Goal: Task Accomplishment & Management: Complete application form

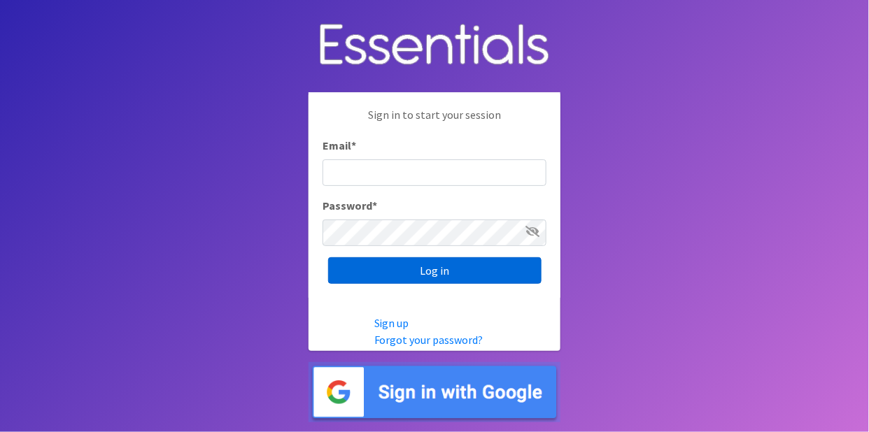
type input "amorman@chcgd.org"
click at [442, 269] on input "Log in" at bounding box center [434, 270] width 213 height 27
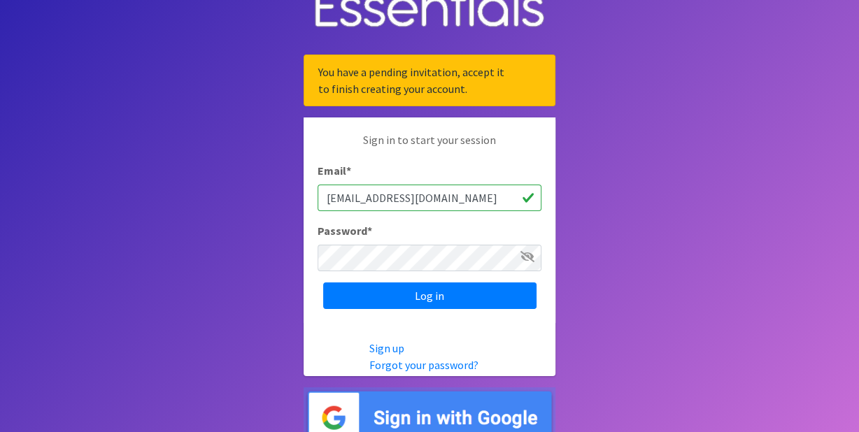
scroll to position [42, 0]
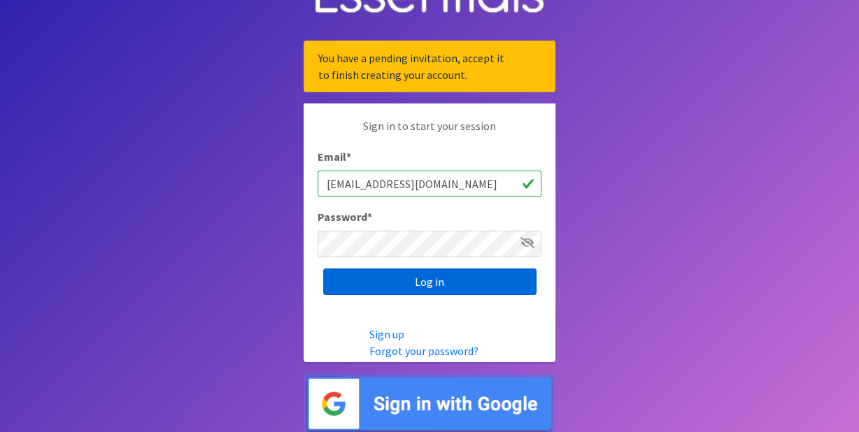
click at [423, 277] on input "Log in" at bounding box center [429, 282] width 213 height 27
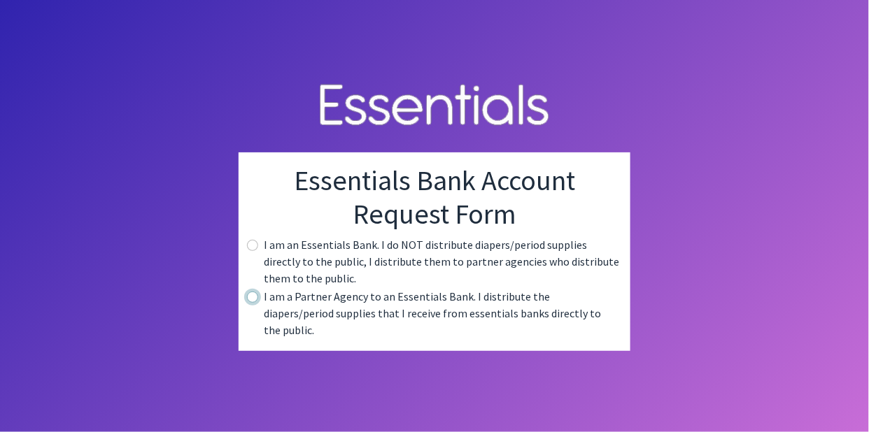
click at [255, 303] on input "radio" at bounding box center [252, 297] width 11 height 11
radio input "true"
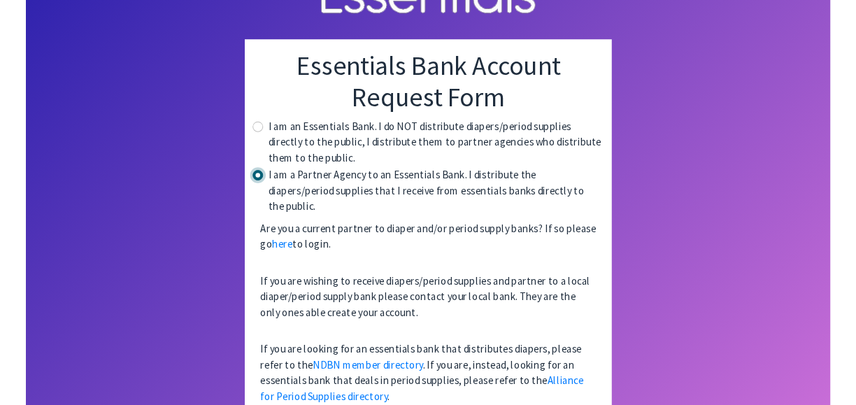
scroll to position [61, 0]
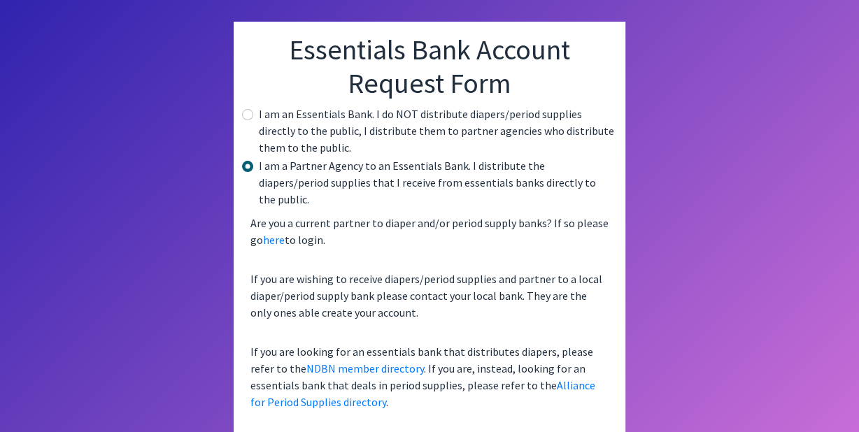
drag, startPoint x: 588, startPoint y: 1, endPoint x: 588, endPoint y: -34, distance: 35.0
click at [588, 0] on html "Essentials Bank Account Request Form I am an Essentials Bank. I do NOT distribu…" at bounding box center [429, 155] width 859 height 432
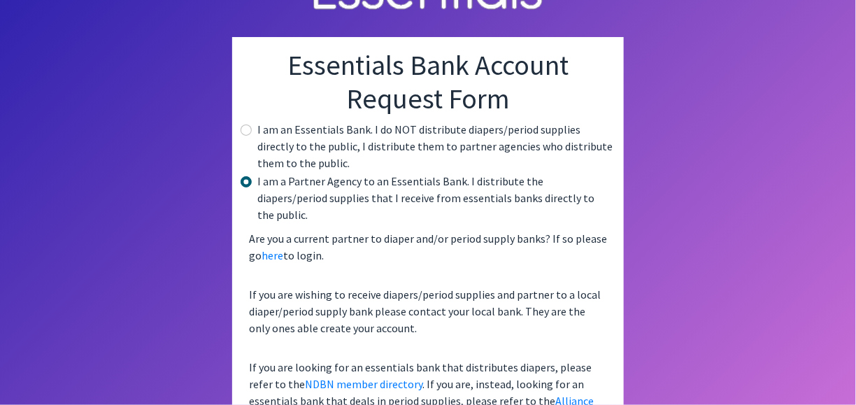
scroll to position [88, 0]
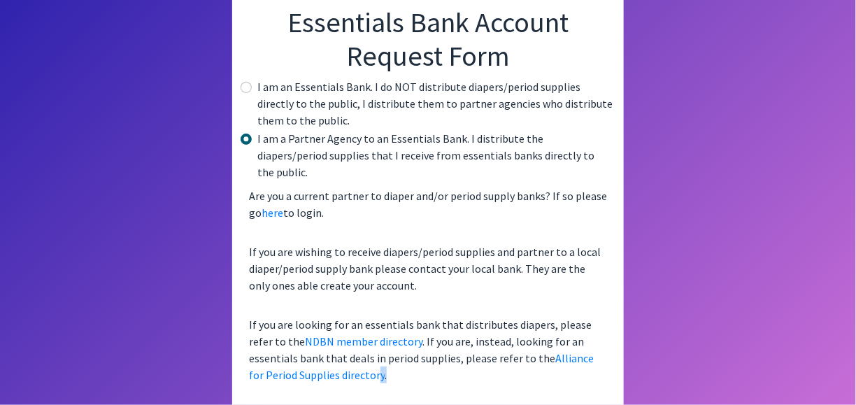
drag, startPoint x: 329, startPoint y: 376, endPoint x: 369, endPoint y: 390, distance: 42.0
click at [362, 389] on div "Essentials Bank Account Request Form I am an Essentials Bank. I do NOT distribu…" at bounding box center [428, 202] width 392 height 417
click at [377, 403] on div "Essentials Bank Account Request Form I am an Essentials Bank. I do NOT distribu…" at bounding box center [428, 167] width 252 height 511
drag, startPoint x: 625, startPoint y: 379, endPoint x: 647, endPoint y: 372, distance: 22.6
click at [632, 317] on html "Essentials Bank Account Request Form I am an Essentials Bank. I do NOT distribu…" at bounding box center [428, 114] width 856 height 405
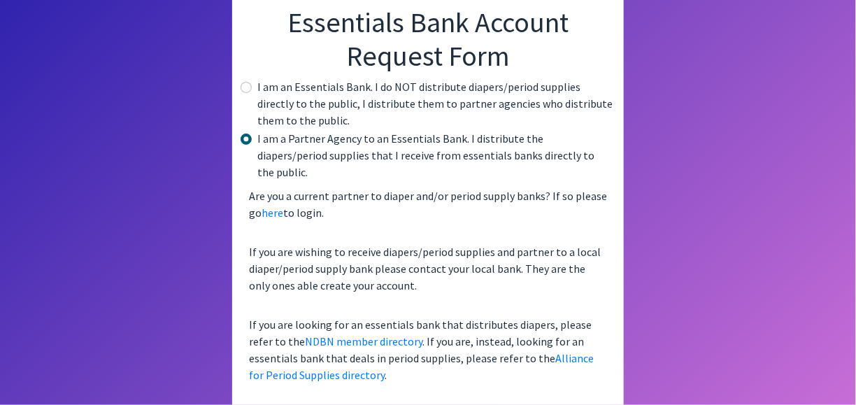
drag, startPoint x: 692, startPoint y: 367, endPoint x: 700, endPoint y: 365, distance: 8.9
click at [697, 317] on html "Essentials Bank Account Request Form I am an Essentials Bank. I do NOT distribu…" at bounding box center [428, 114] width 856 height 405
click at [743, 317] on html "Essentials Bank Account Request Form I am an Essentials Bank. I do NOT distribu…" at bounding box center [428, 114] width 856 height 405
drag, startPoint x: 761, startPoint y: 341, endPoint x: 520, endPoint y: 324, distance: 242.0
click at [574, 317] on html "Essentials Bank Account Request Form I am an Essentials Bank. I do NOT distribu…" at bounding box center [428, 114] width 856 height 405
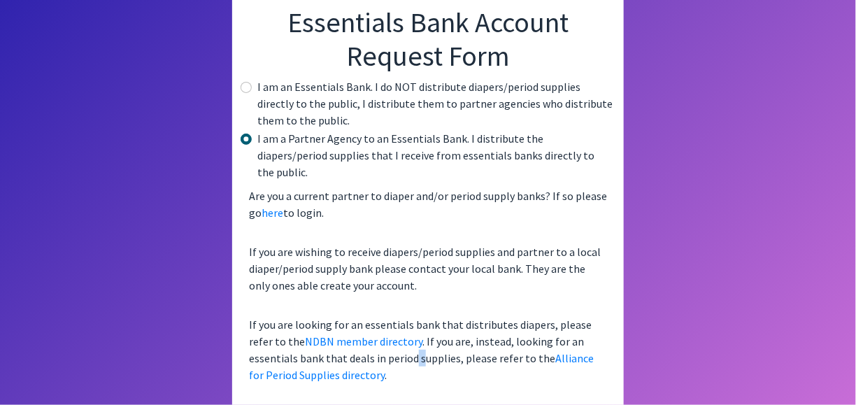
click at [363, 346] on p "If you are looking for an essentials bank that distributes diapers, please refe…" at bounding box center [427, 350] width 369 height 78
click at [336, 369] on p "If you are looking for an essentials bank that distributes diapers, please refe…" at bounding box center [427, 350] width 369 height 78
click at [308, 197] on p "Are you a current partner to diaper and/or period supply banks? If so please go…" at bounding box center [427, 204] width 369 height 45
click at [302, 213] on div "Are you a current partner to diaper and/or period supply banks? If so please go…" at bounding box center [427, 285] width 369 height 207
click at [281, 218] on div "Are you a current partner to diaper and/or period supply banks? If so please go…" at bounding box center [427, 285] width 369 height 207
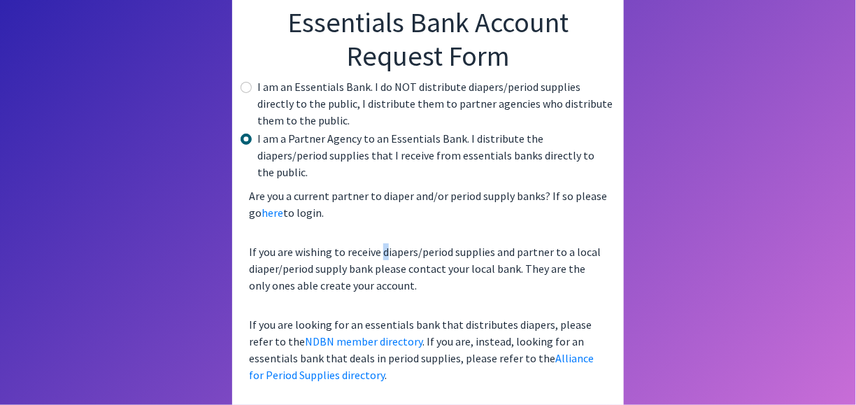
click at [383, 213] on div "Are you a current partner to diaper and/or period supply banks? If so please go…" at bounding box center [427, 285] width 369 height 207
click at [430, 210] on div "Are you a current partner to diaper and/or period supply banks? If so please go…" at bounding box center [427, 285] width 369 height 207
click at [519, 204] on p "Are you a current partner to diaper and/or period supply banks? If so please go…" at bounding box center [427, 204] width 369 height 45
click at [334, 200] on p "Are you a current partner to diaper and/or period supply banks? If so please go…" at bounding box center [427, 204] width 369 height 45
click at [344, 195] on p "Are you a current partner to diaper and/or period supply banks? If so please go…" at bounding box center [427, 204] width 369 height 45
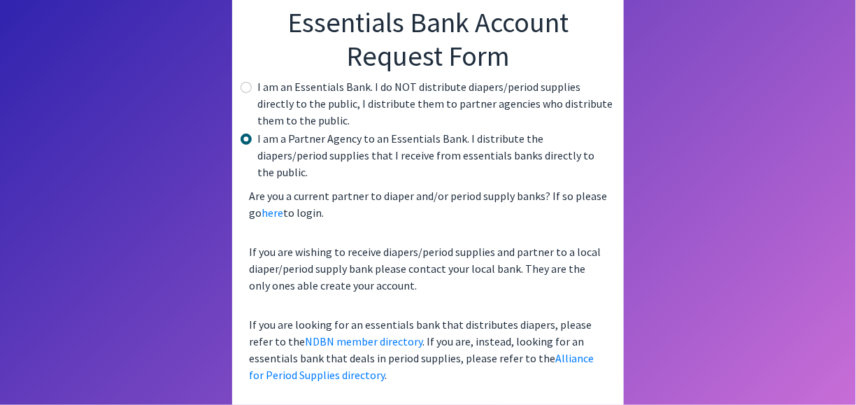
drag, startPoint x: 451, startPoint y: 199, endPoint x: 509, endPoint y: 201, distance: 58.1
click at [460, 201] on p "Are you a current partner to diaper and/or period supply banks? If so please go…" at bounding box center [427, 204] width 369 height 45
click at [509, 201] on p "Are you a current partner to diaper and/or period supply banks? If so please go…" at bounding box center [427, 204] width 369 height 45
click at [354, 204] on p "Are you a current partner to diaper and/or period supply banks? If so please go…" at bounding box center [427, 204] width 369 height 45
click at [276, 219] on div "Are you a current partner to diaper and/or period supply banks? If so please go…" at bounding box center [427, 285] width 369 height 207
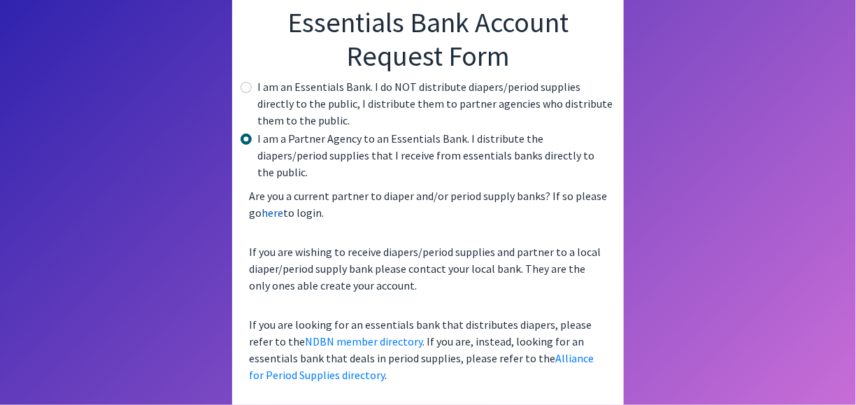
click at [268, 206] on link "here" at bounding box center [273, 213] width 22 height 14
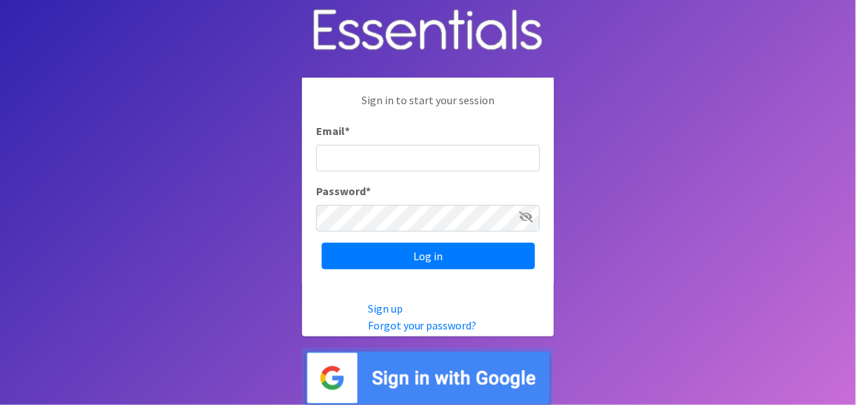
scroll to position [7, 0]
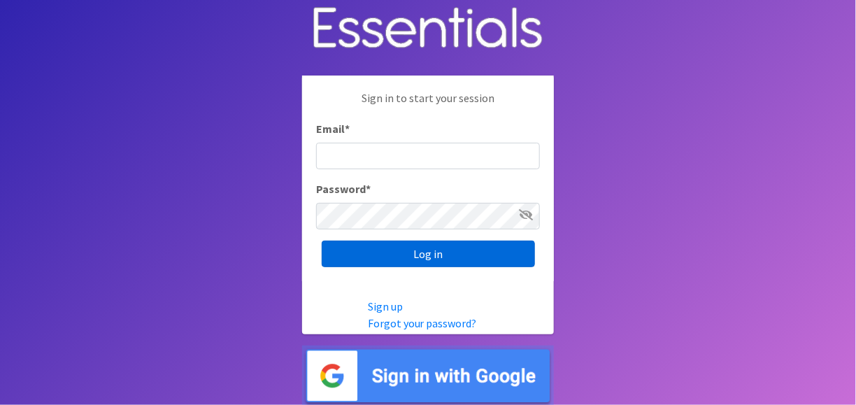
type input "[EMAIL_ADDRESS][DOMAIN_NAME]"
click at [419, 255] on input "Log in" at bounding box center [428, 254] width 213 height 27
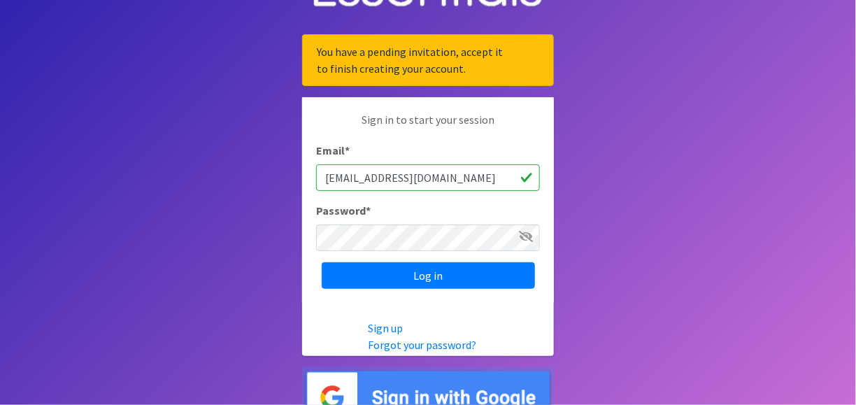
scroll to position [69, 0]
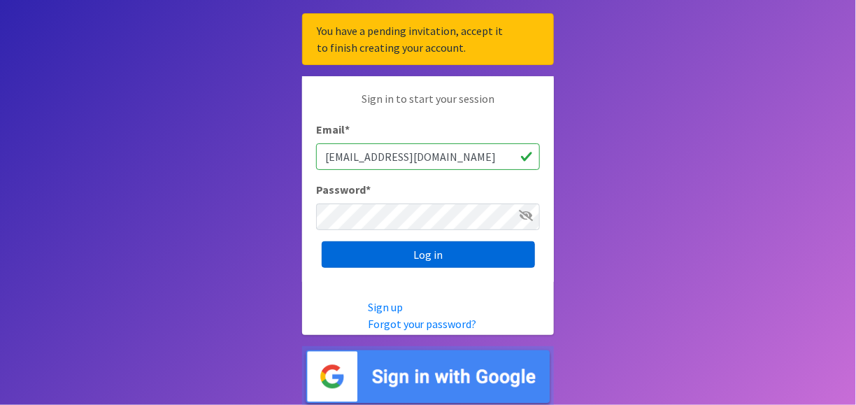
click at [421, 255] on input "Log in" at bounding box center [428, 254] width 213 height 27
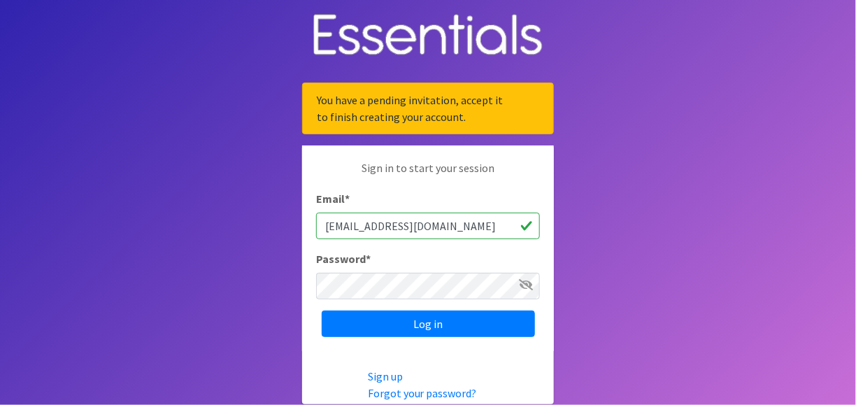
scroll to position [69, 0]
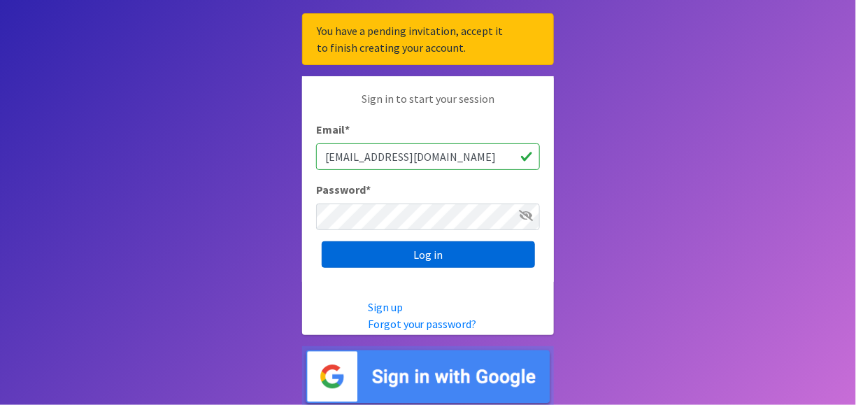
click at [431, 255] on input "Log in" at bounding box center [428, 254] width 213 height 27
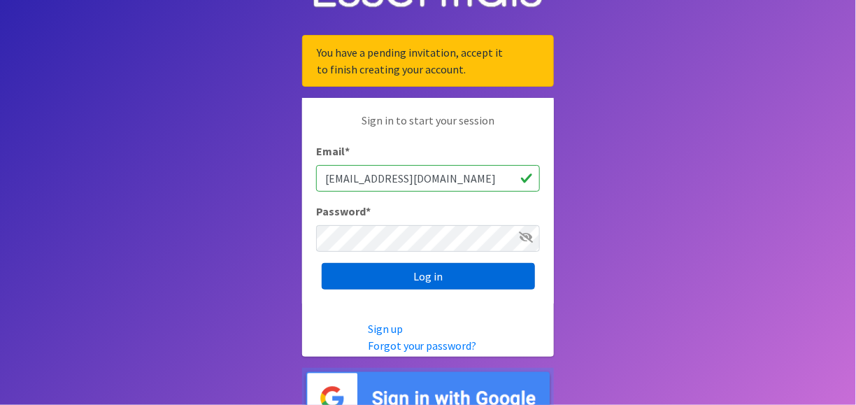
scroll to position [69, 0]
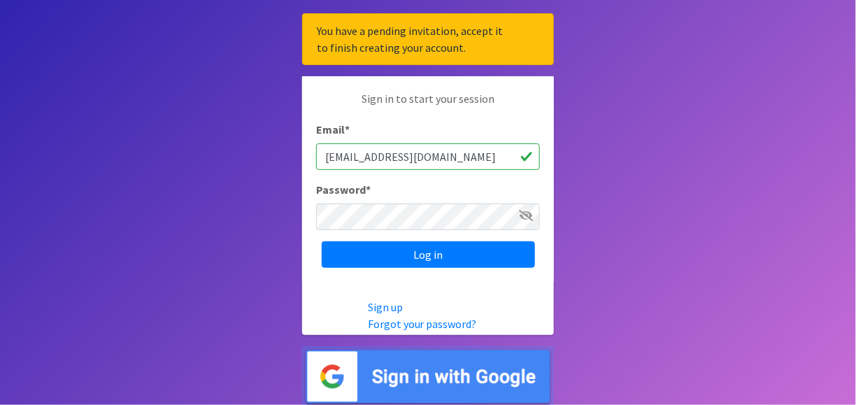
click at [528, 162] on input "[EMAIL_ADDRESS][DOMAIN_NAME]" at bounding box center [428, 156] width 224 height 27
click at [522, 211] on icon at bounding box center [526, 215] width 14 height 11
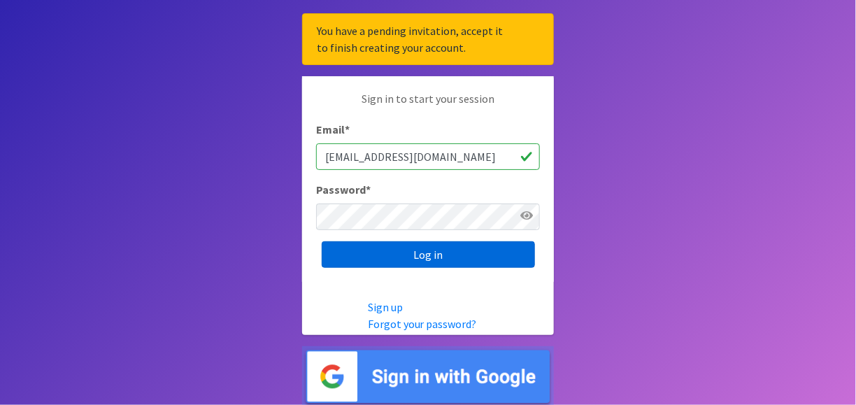
click at [428, 261] on input "Log in" at bounding box center [428, 254] width 213 height 27
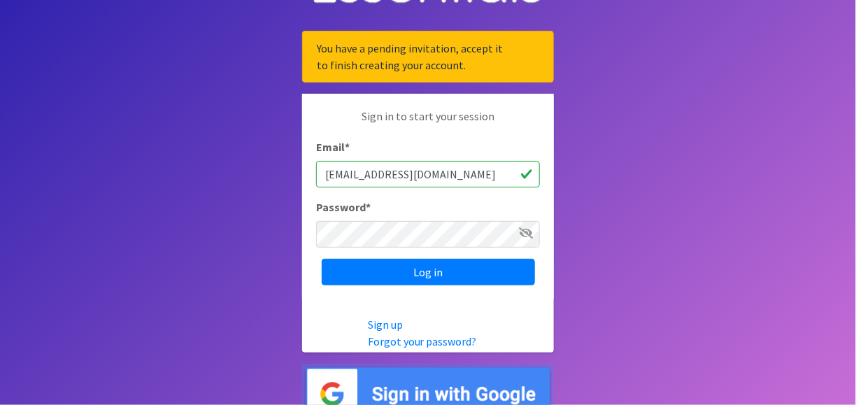
scroll to position [69, 0]
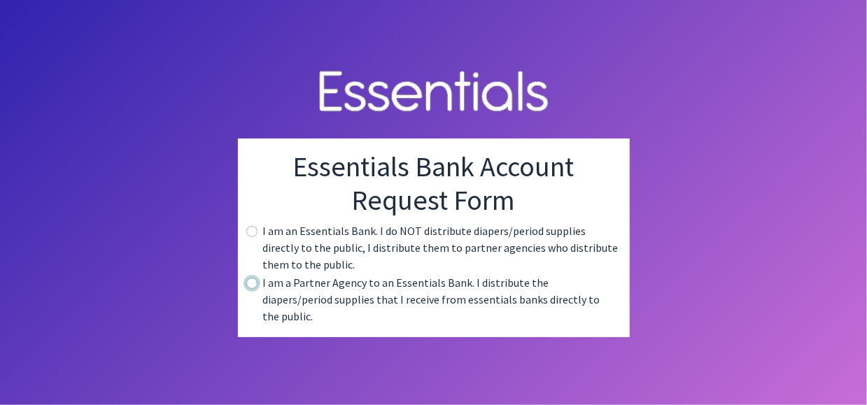
click at [250, 289] on input "radio" at bounding box center [251, 283] width 11 height 11
radio input "true"
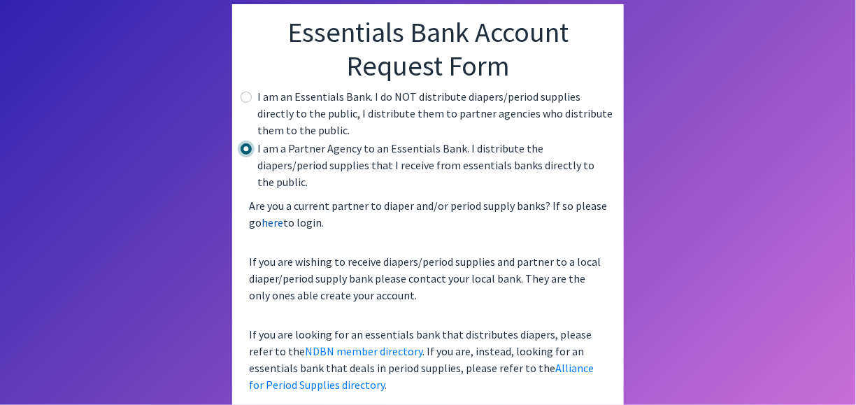
scroll to position [88, 0]
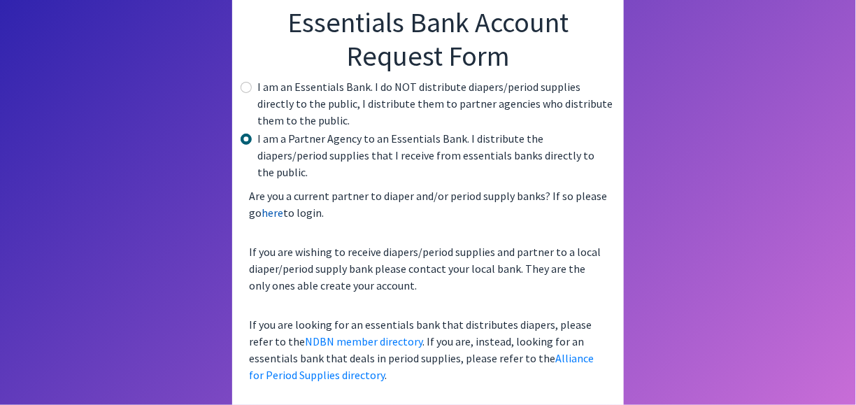
click at [267, 206] on link "here" at bounding box center [273, 213] width 22 height 14
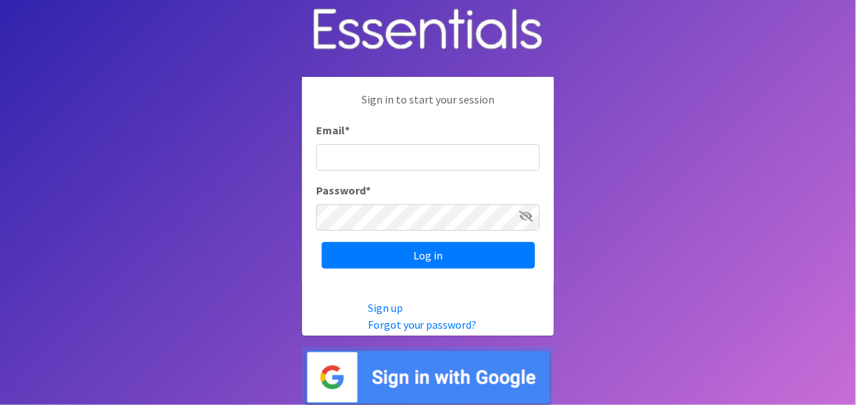
scroll to position [7, 0]
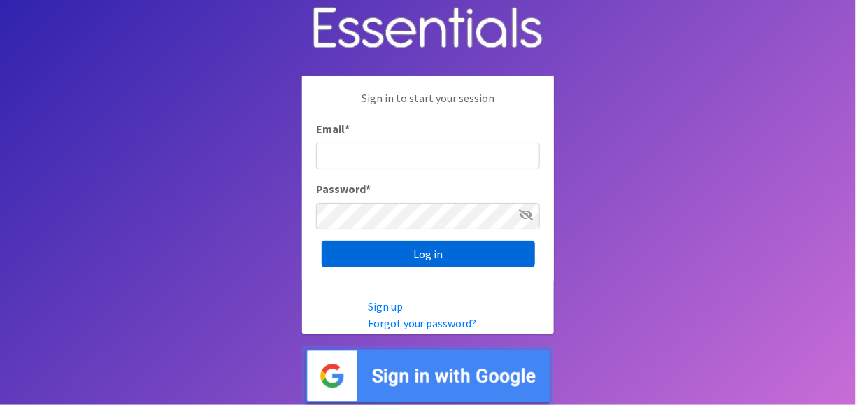
type input "[EMAIL_ADDRESS][DOMAIN_NAME]"
click at [427, 257] on input "Log in" at bounding box center [428, 254] width 213 height 27
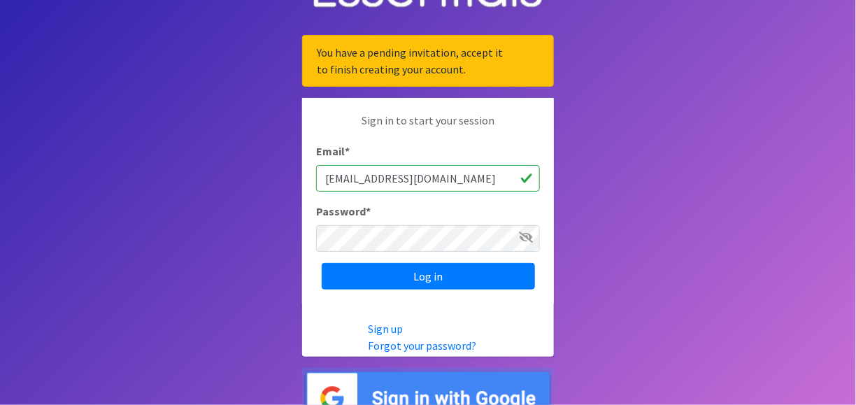
scroll to position [69, 0]
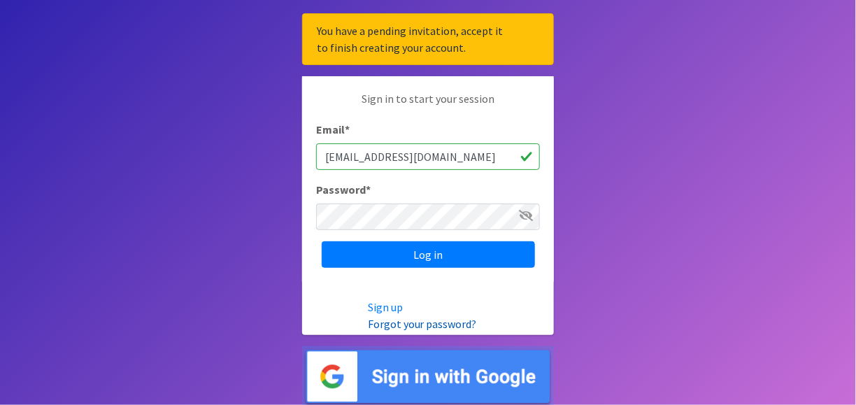
click at [404, 325] on link "Forgot your password?" at bounding box center [422, 324] width 109 height 14
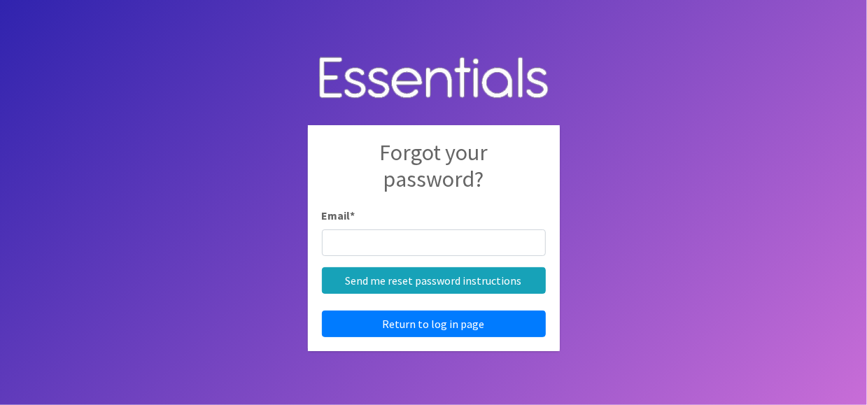
click at [403, 241] on input "Email *" at bounding box center [434, 242] width 224 height 27
type input "[EMAIL_ADDRESS][DOMAIN_NAME]"
click at [211, 320] on body "Forgot your password? Email * amorman@chcgd.org Send me reset password instruct…" at bounding box center [433, 202] width 867 height 405
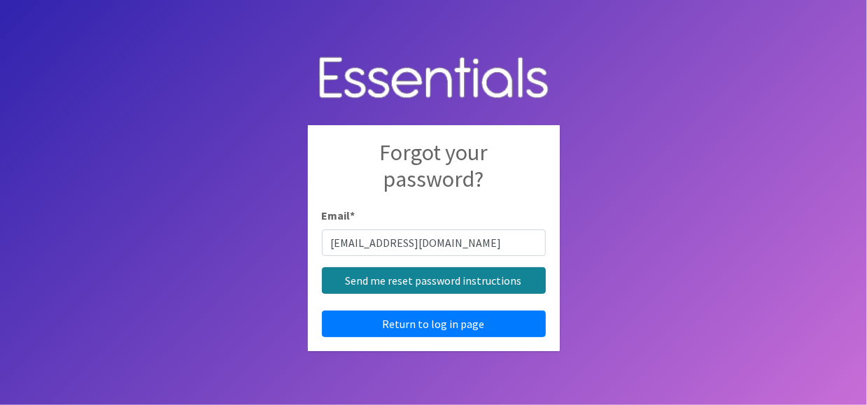
click at [430, 284] on input "Send me reset password instructions" at bounding box center [434, 280] width 224 height 27
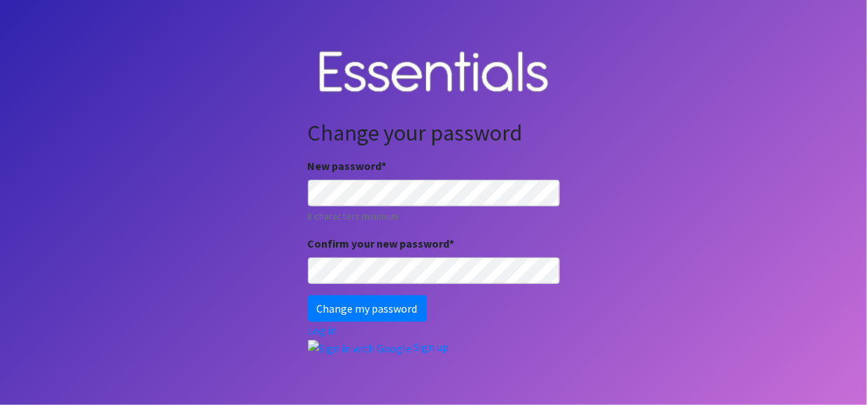
click at [206, 289] on body "Change your password New password * 8 characters minimum Confirm your new passw…" at bounding box center [433, 202] width 867 height 405
click at [346, 308] on input "Change my password" at bounding box center [367, 308] width 119 height 27
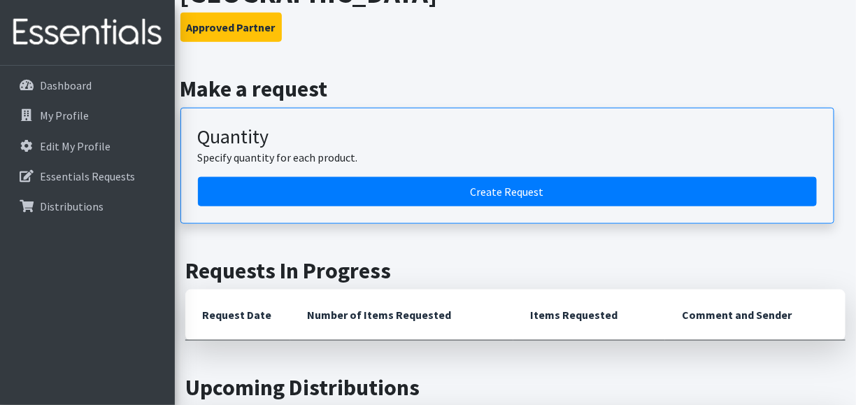
scroll to position [280, 0]
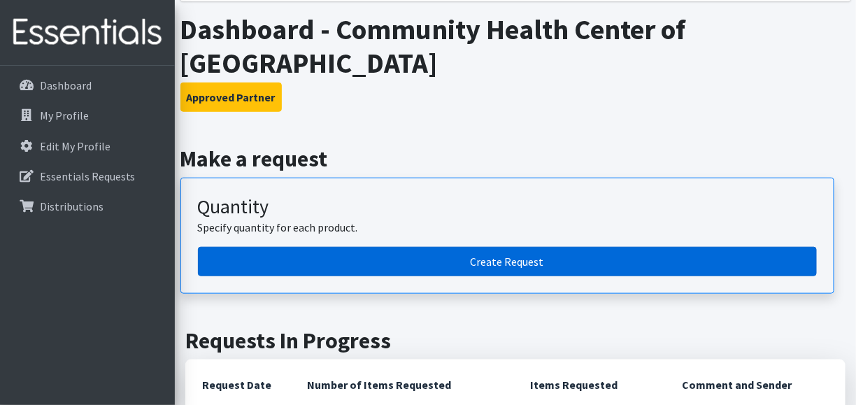
click at [496, 263] on link "Create Request" at bounding box center [507, 261] width 619 height 29
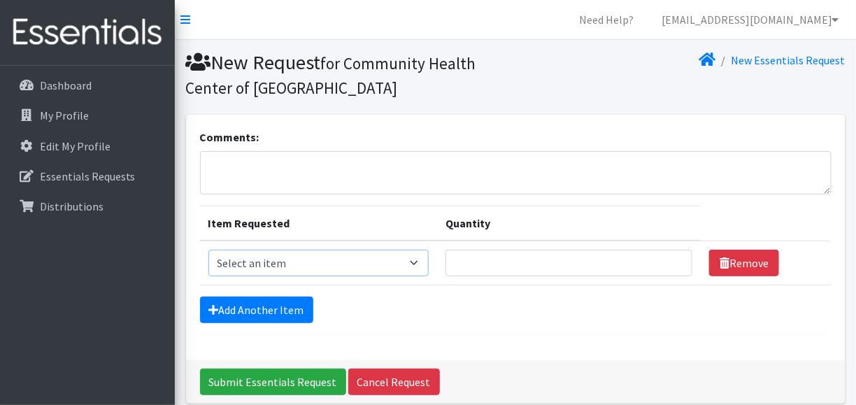
click at [416, 261] on select "Select an item 1 month period supply kit Kids (Newborn) Kids (Size 1) Kids (Siz…" at bounding box center [318, 263] width 221 height 27
select select "15051"
click at [208, 250] on select "Select an item 1 month period supply kit Kids (Newborn) Kids (Size 1) Kids (Siz…" at bounding box center [318, 263] width 221 height 27
click at [676, 266] on input "1" at bounding box center [569, 263] width 247 height 27
click at [505, 267] on input "1" at bounding box center [569, 263] width 247 height 27
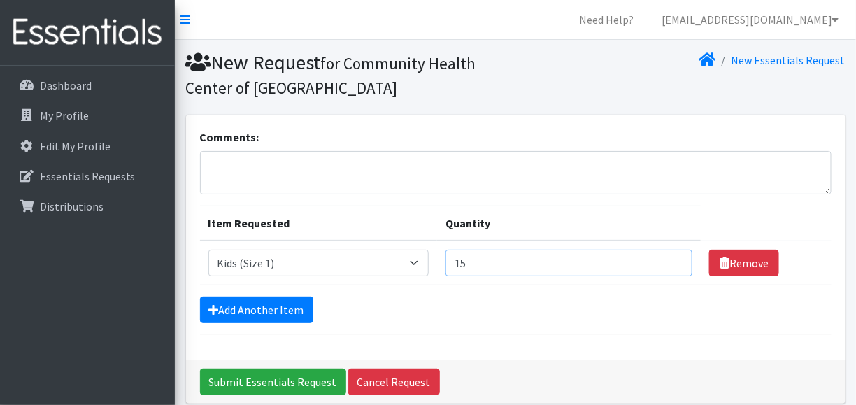
type input "1"
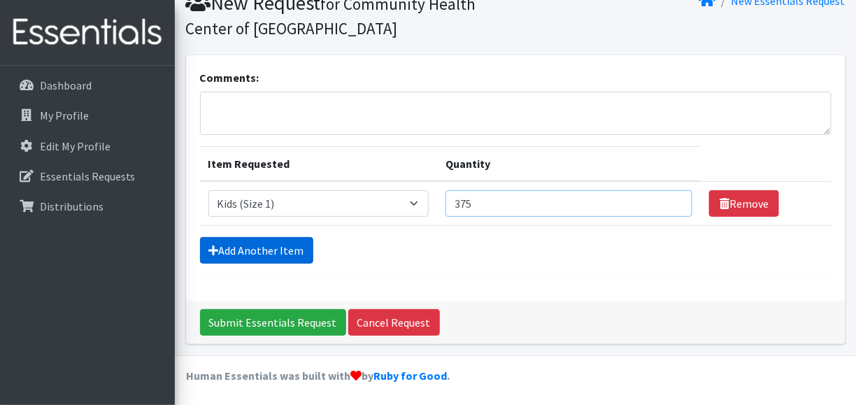
type input "375"
click at [253, 254] on link "Add Another Item" at bounding box center [256, 250] width 113 height 27
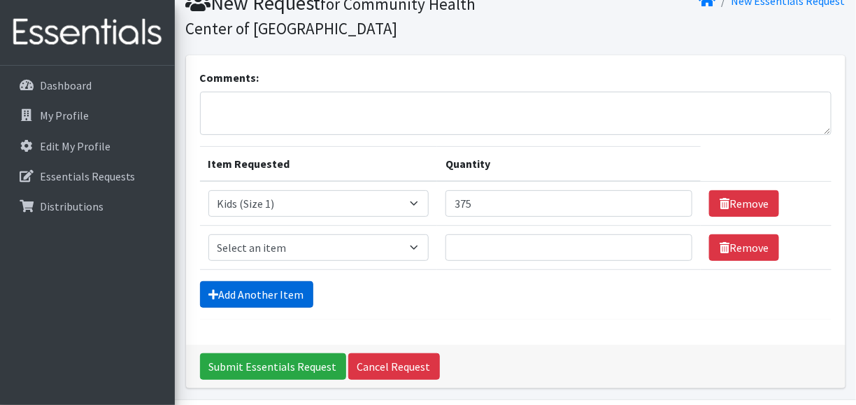
scroll to position [103, 0]
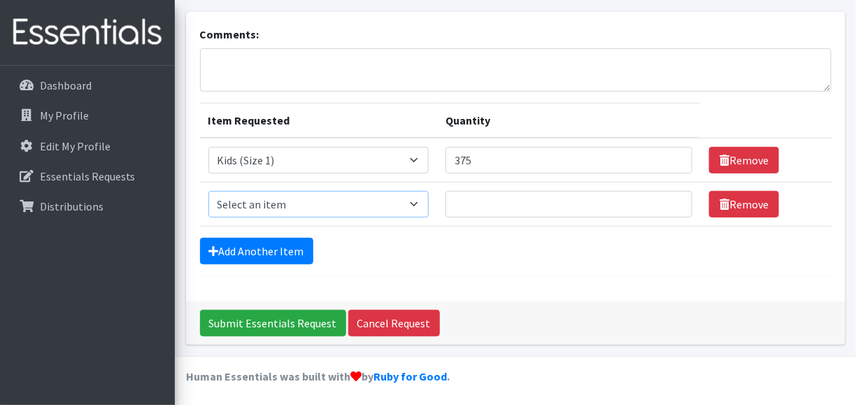
click at [425, 199] on select "Select an item 1 month period supply kit Kids (Newborn) Kids (Size 1) Kids (Siz…" at bounding box center [318, 204] width 221 height 27
select select "15041"
click at [208, 191] on select "Select an item 1 month period supply kit Kids (Newborn) Kids (Size 1) Kids (Siz…" at bounding box center [318, 204] width 221 height 27
click at [473, 204] on input "Quantity" at bounding box center [569, 204] width 247 height 27
type input "250"
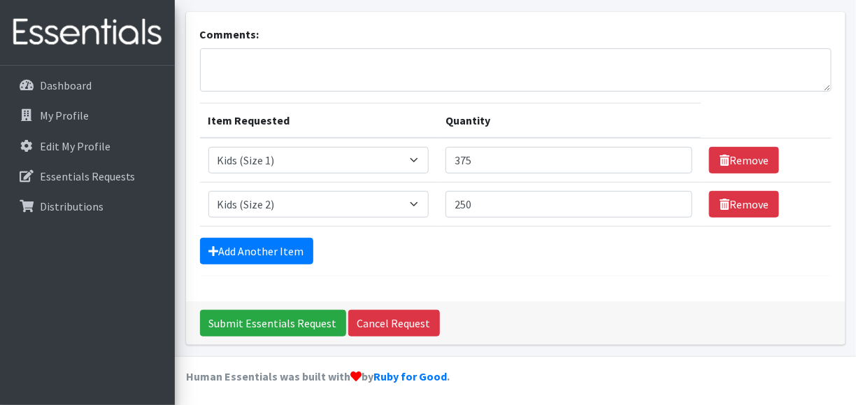
click at [545, 256] on div "Add Another Item" at bounding box center [516, 251] width 632 height 27
click at [285, 249] on link "Add Another Item" at bounding box center [256, 251] width 113 height 27
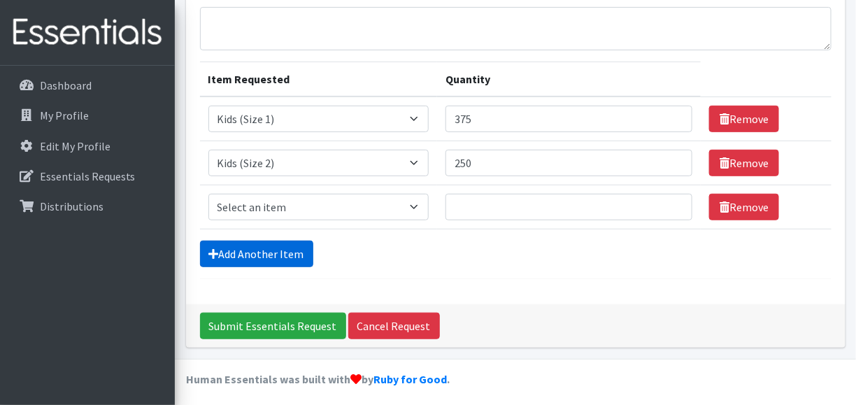
scroll to position [147, 0]
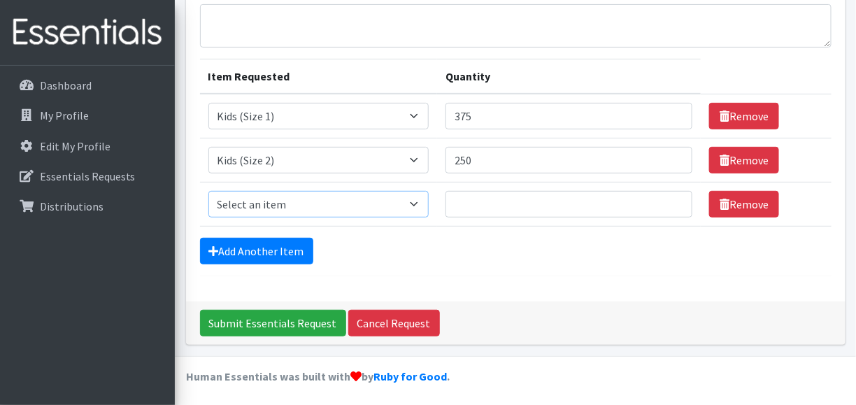
click at [420, 203] on select "Select an item 1 month period supply kit Kids (Newborn) Kids (Size 1) Kids (Siz…" at bounding box center [318, 204] width 221 height 27
select select "15069"
click at [208, 191] on select "Select an item 1 month period supply kit Kids (Newborn) Kids (Size 1) Kids (Siz…" at bounding box center [318, 204] width 221 height 27
click at [484, 204] on input "Quantity" at bounding box center [569, 204] width 247 height 27
type input "250"
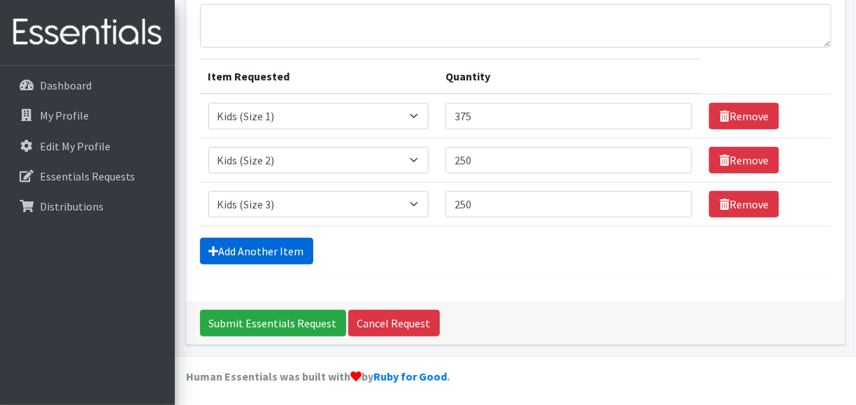
click at [269, 249] on link "Add Another Item" at bounding box center [256, 251] width 113 height 27
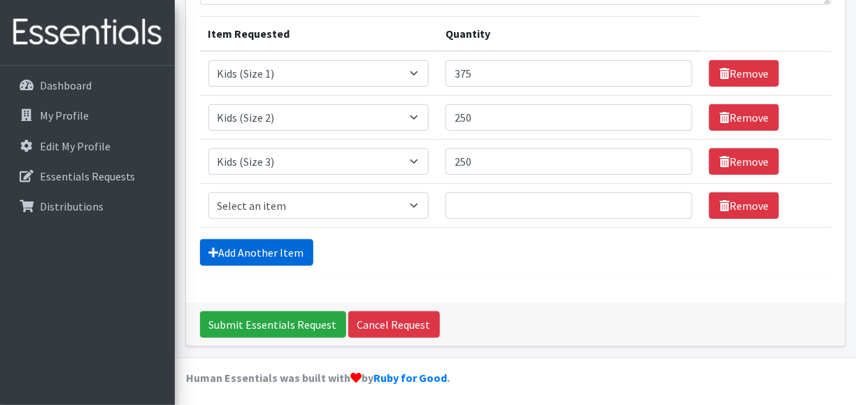
scroll to position [191, 0]
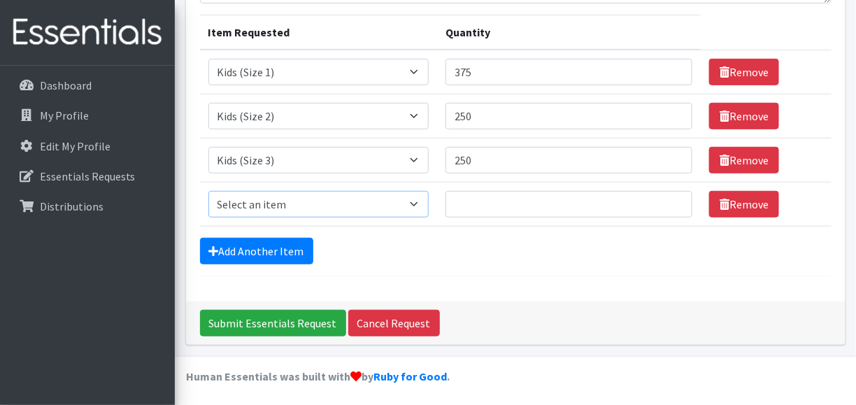
click at [301, 203] on select "Select an item 1 month period supply kit Kids (Newborn) Kids (Size 1) Kids (Siz…" at bounding box center [318, 204] width 221 height 27
select select "15044"
click at [208, 191] on select "Select an item 1 month period supply kit Kids (Newborn) Kids (Size 1) Kids (Siz…" at bounding box center [318, 204] width 221 height 27
click at [504, 198] on input "Quantity" at bounding box center [569, 204] width 247 height 27
type input "125"
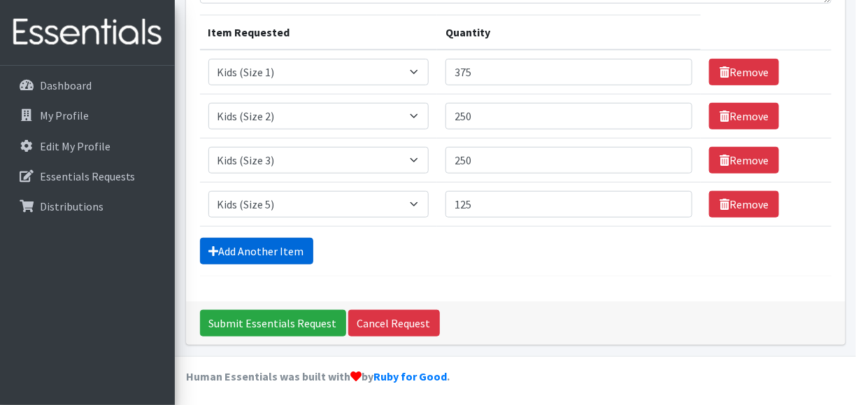
click at [276, 253] on link "Add Another Item" at bounding box center [256, 251] width 113 height 27
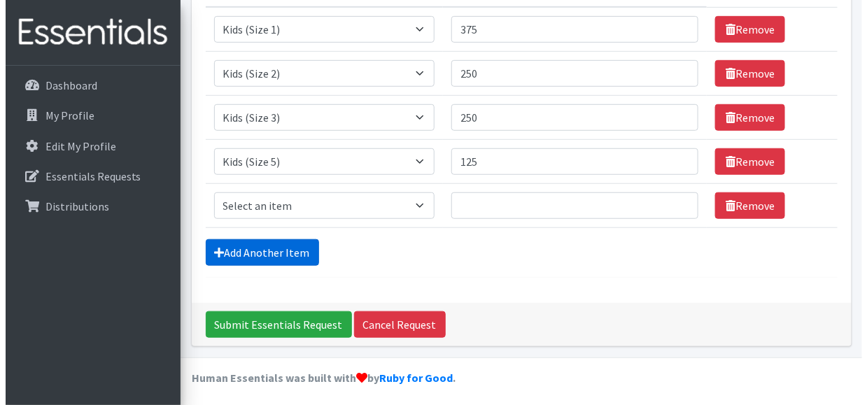
scroll to position [235, 0]
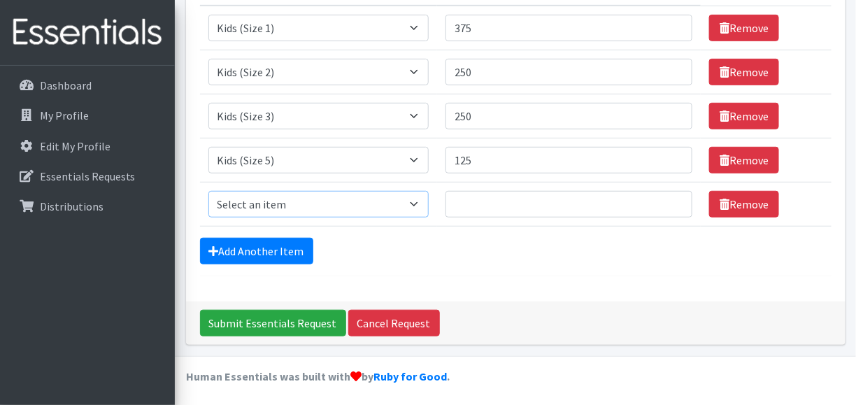
click at [420, 203] on select "Select an item 1 month period supply kit Kids (Newborn) Kids (Size 1) Kids (Siz…" at bounding box center [318, 204] width 221 height 27
select select "15043"
click at [208, 191] on select "Select an item 1 month period supply kit Kids (Newborn) Kids (Size 1) Kids (Siz…" at bounding box center [318, 204] width 221 height 27
click at [481, 191] on input "Quantity" at bounding box center [569, 204] width 247 height 27
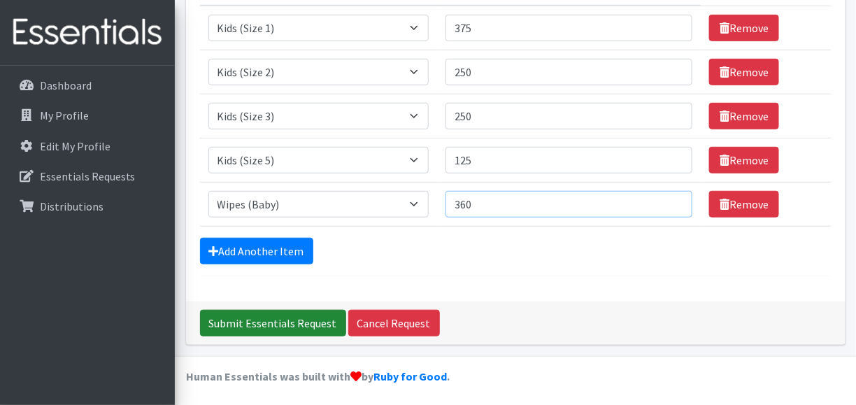
type input "360"
click at [259, 321] on input "Submit Essentials Request" at bounding box center [273, 323] width 146 height 27
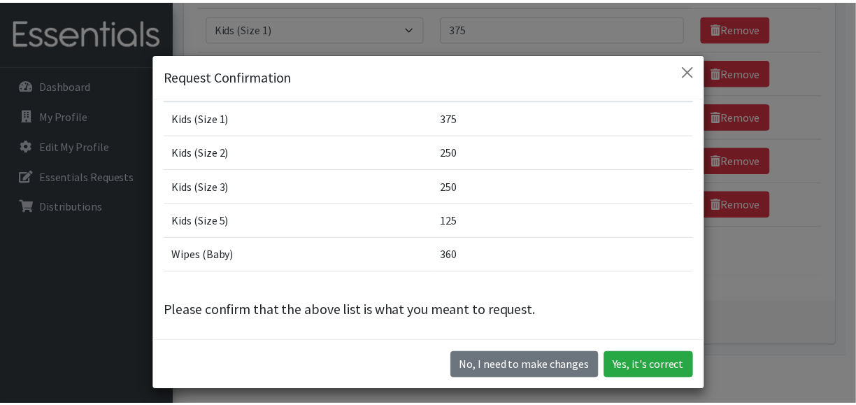
scroll to position [39, 0]
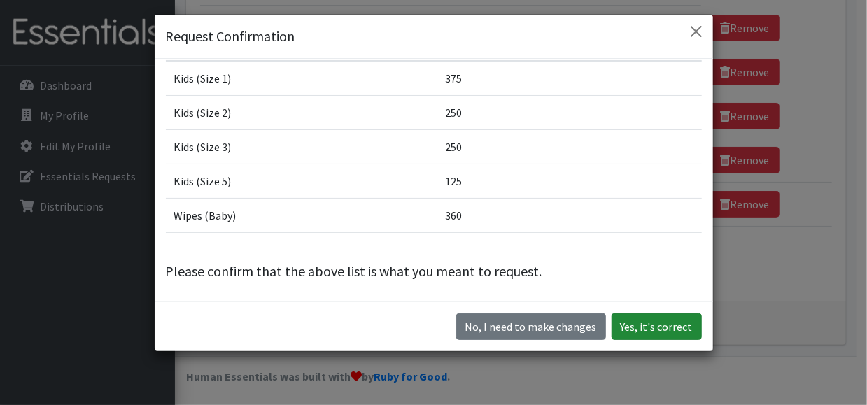
click at [649, 330] on button "Yes, it's correct" at bounding box center [657, 326] width 90 height 27
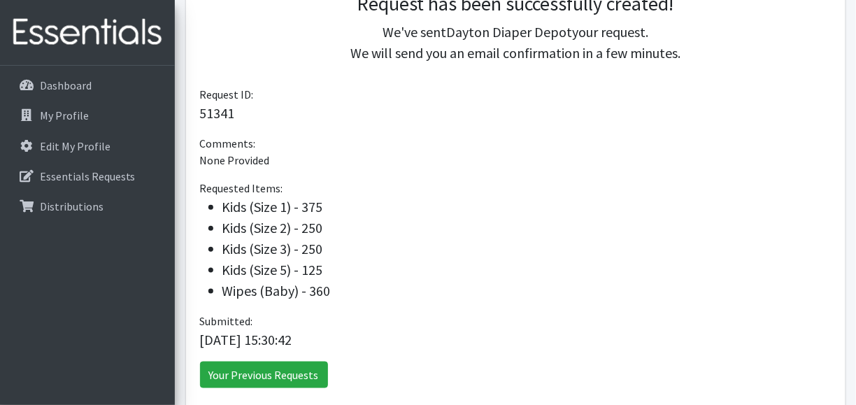
scroll to position [434, 0]
